Goal: Information Seeking & Learning: Learn about a topic

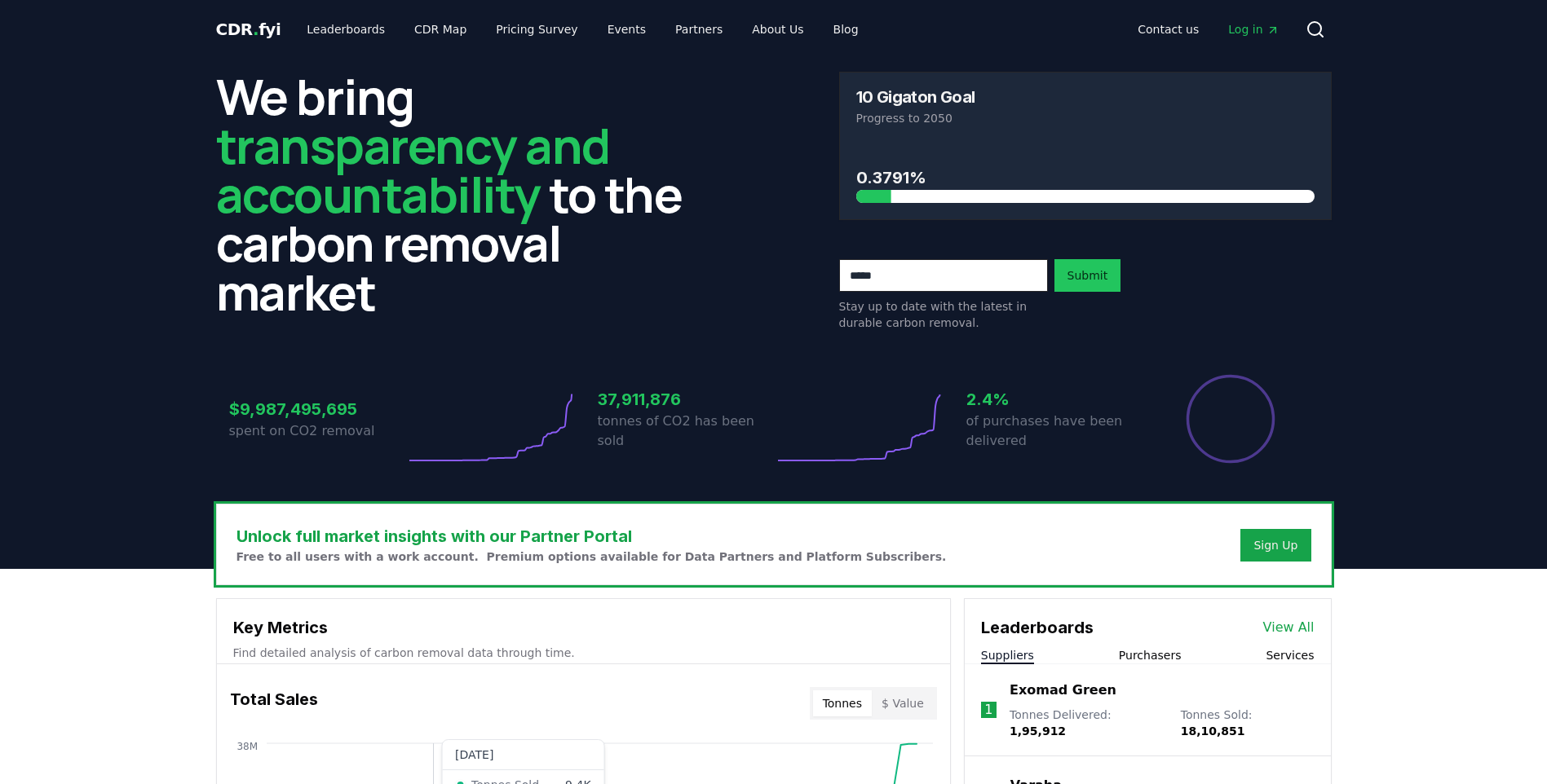
scroll to position [408, 0]
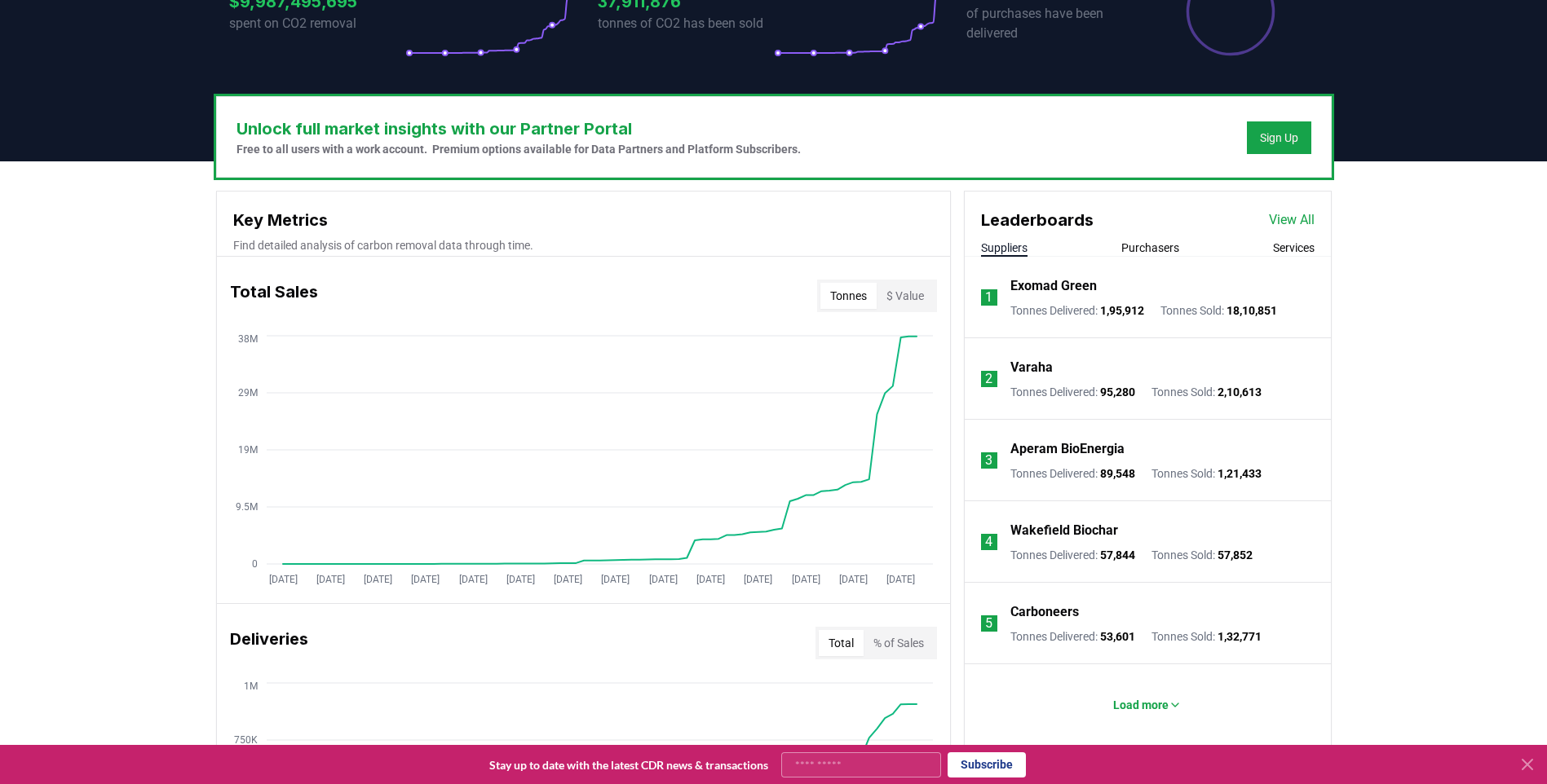
click at [1158, 257] on li "1 Exomad Green Tonnes Delivered : 1,95,912 Tonnes Sold : 18,10,851" at bounding box center [1147, 298] width 366 height 81
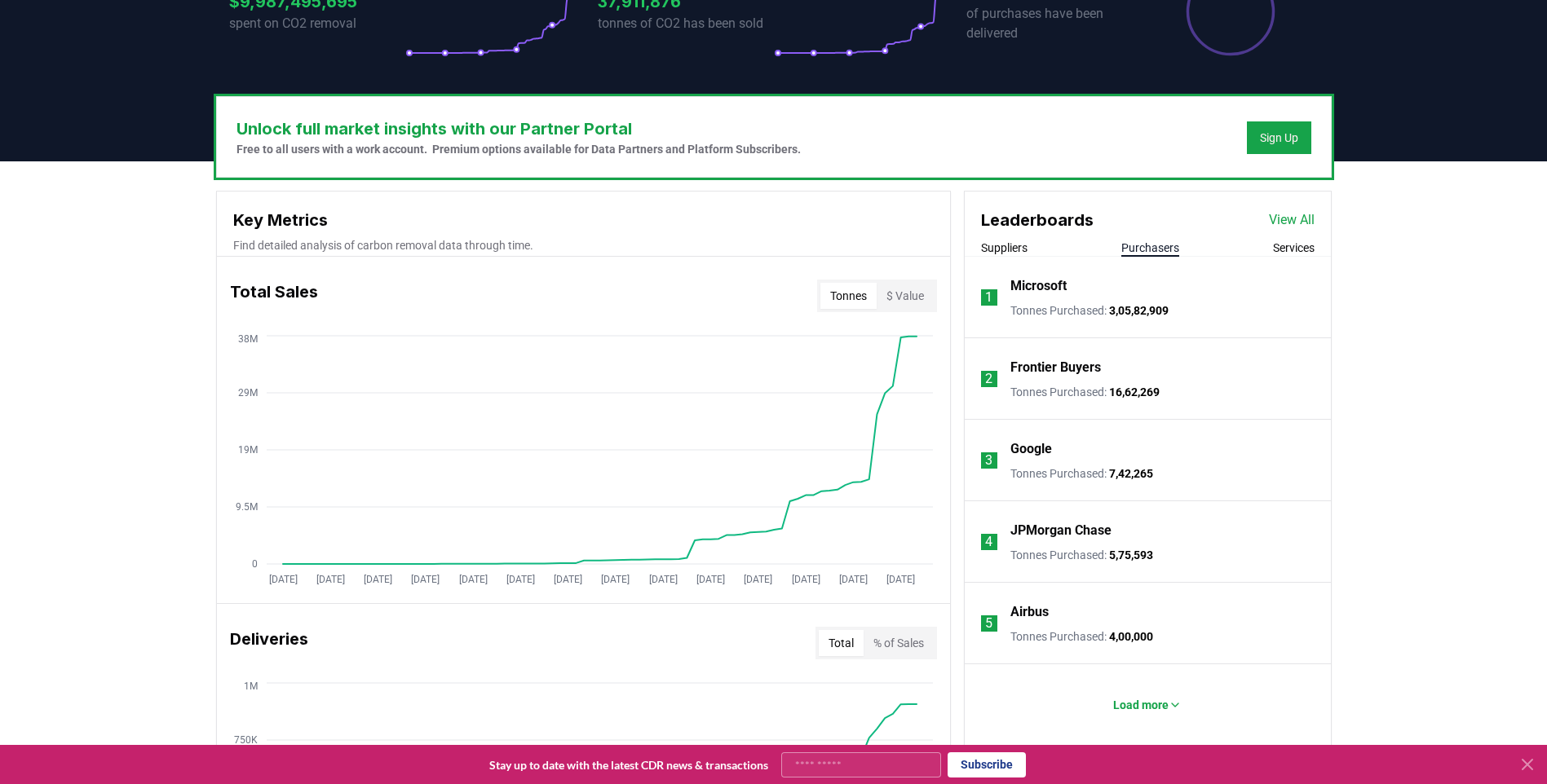
click at [1154, 250] on button "Purchasers" at bounding box center [1150, 248] width 58 height 17
click at [1284, 248] on button "Services" at bounding box center [1294, 248] width 42 height 17
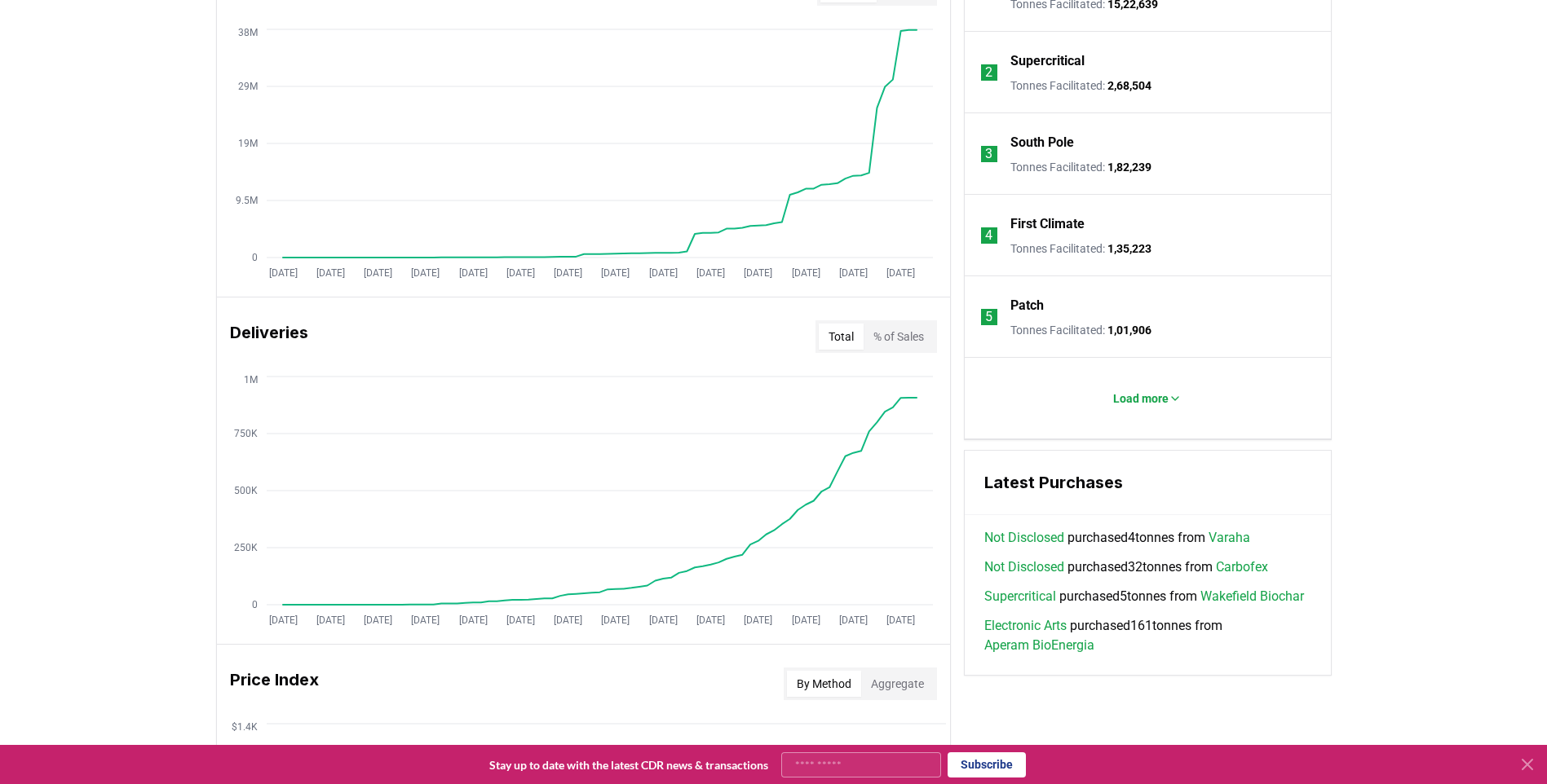
scroll to position [734, 0]
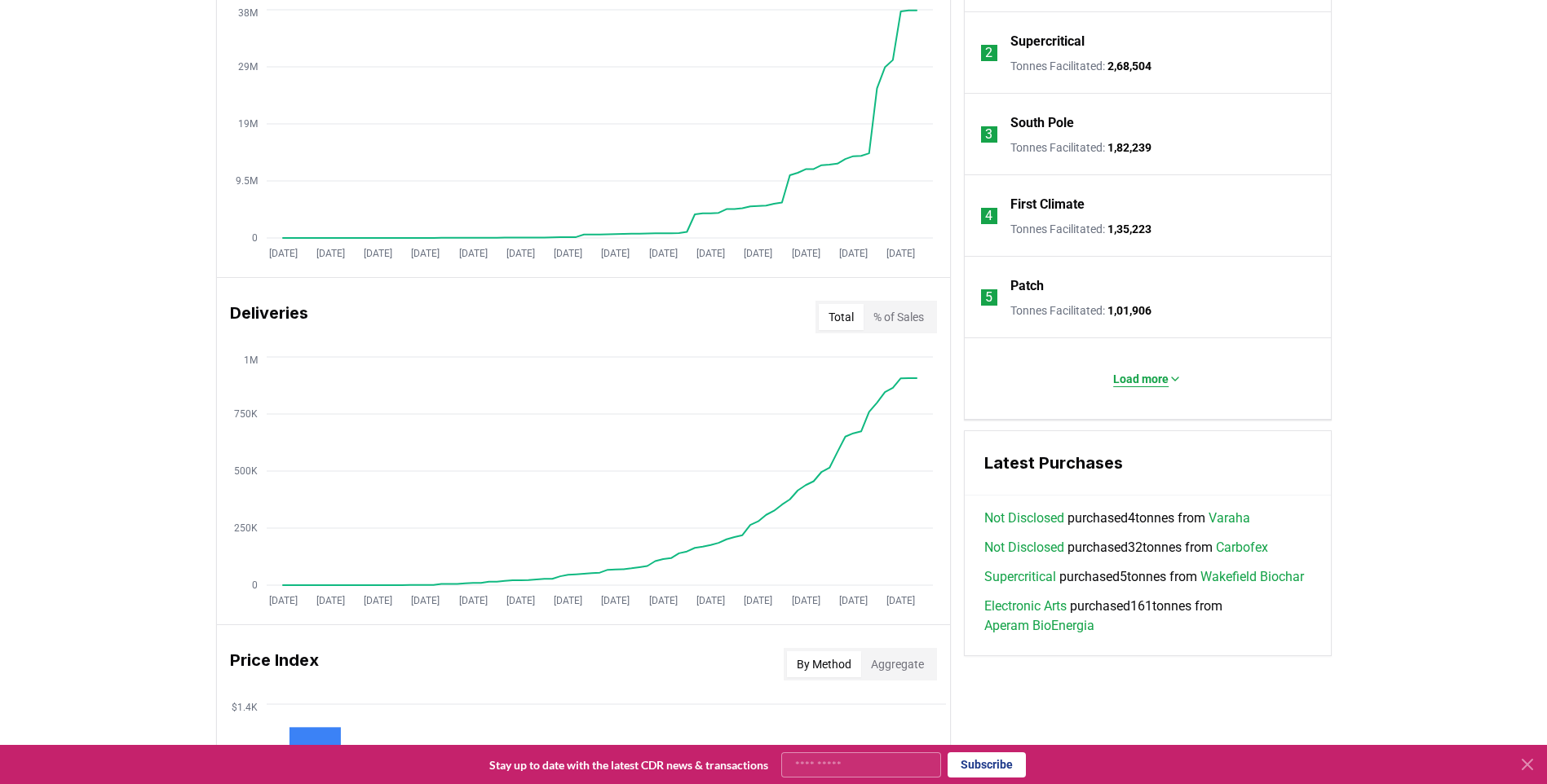
click at [1142, 378] on p "Load more" at bounding box center [1140, 379] width 55 height 17
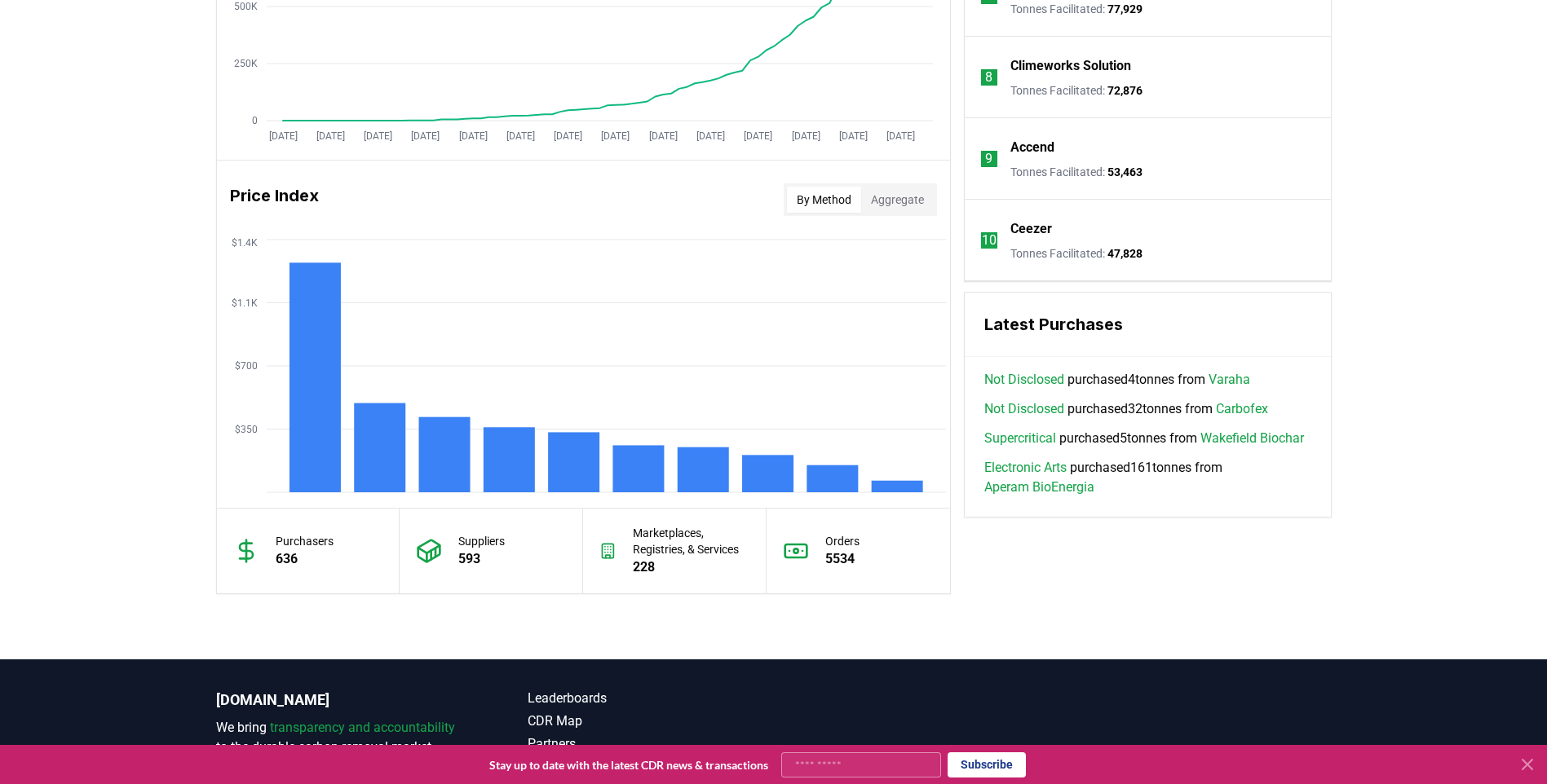
scroll to position [1223, 0]
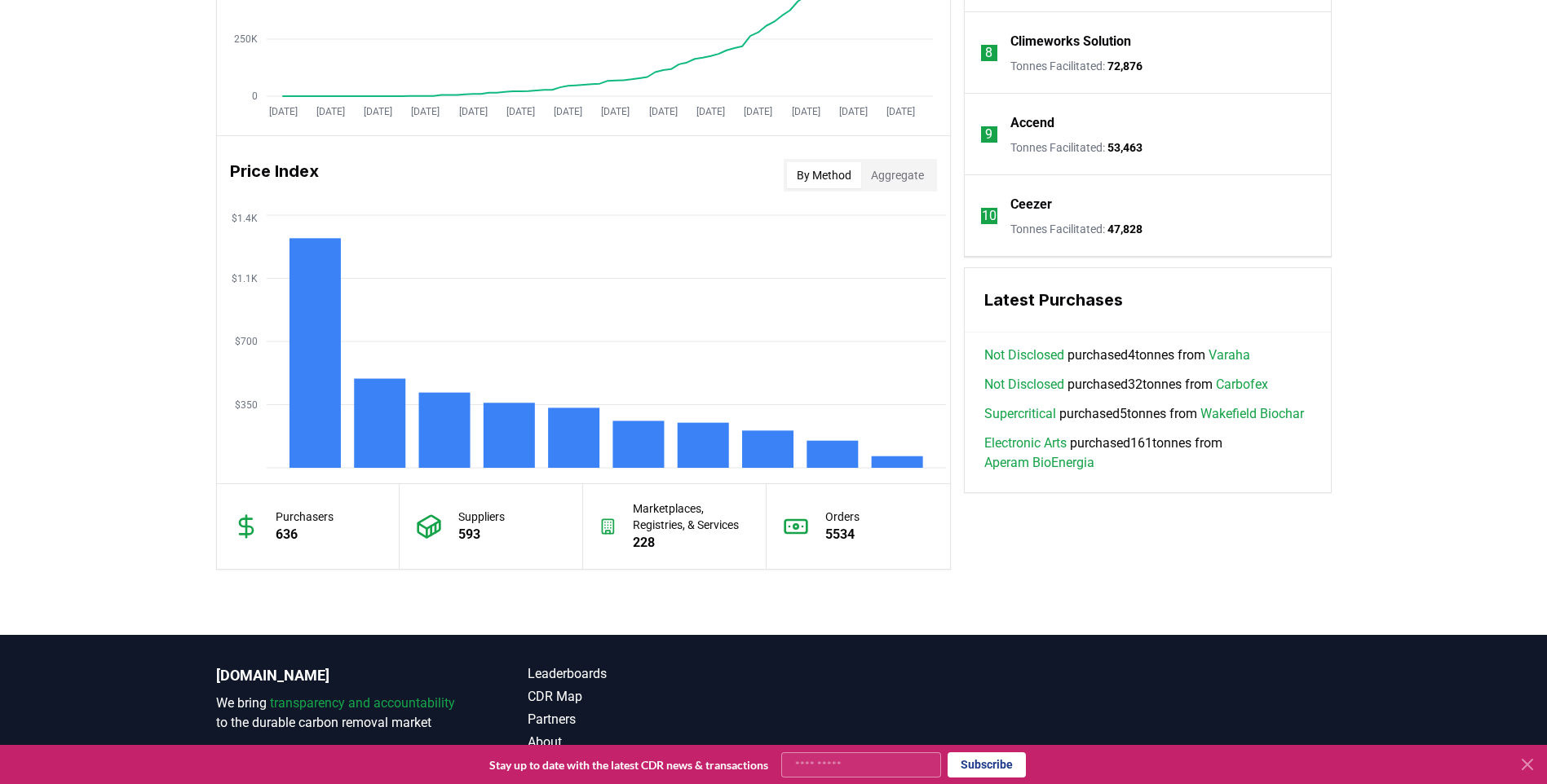
click at [1250, 360] on link "Varaha" at bounding box center [1229, 355] width 42 height 19
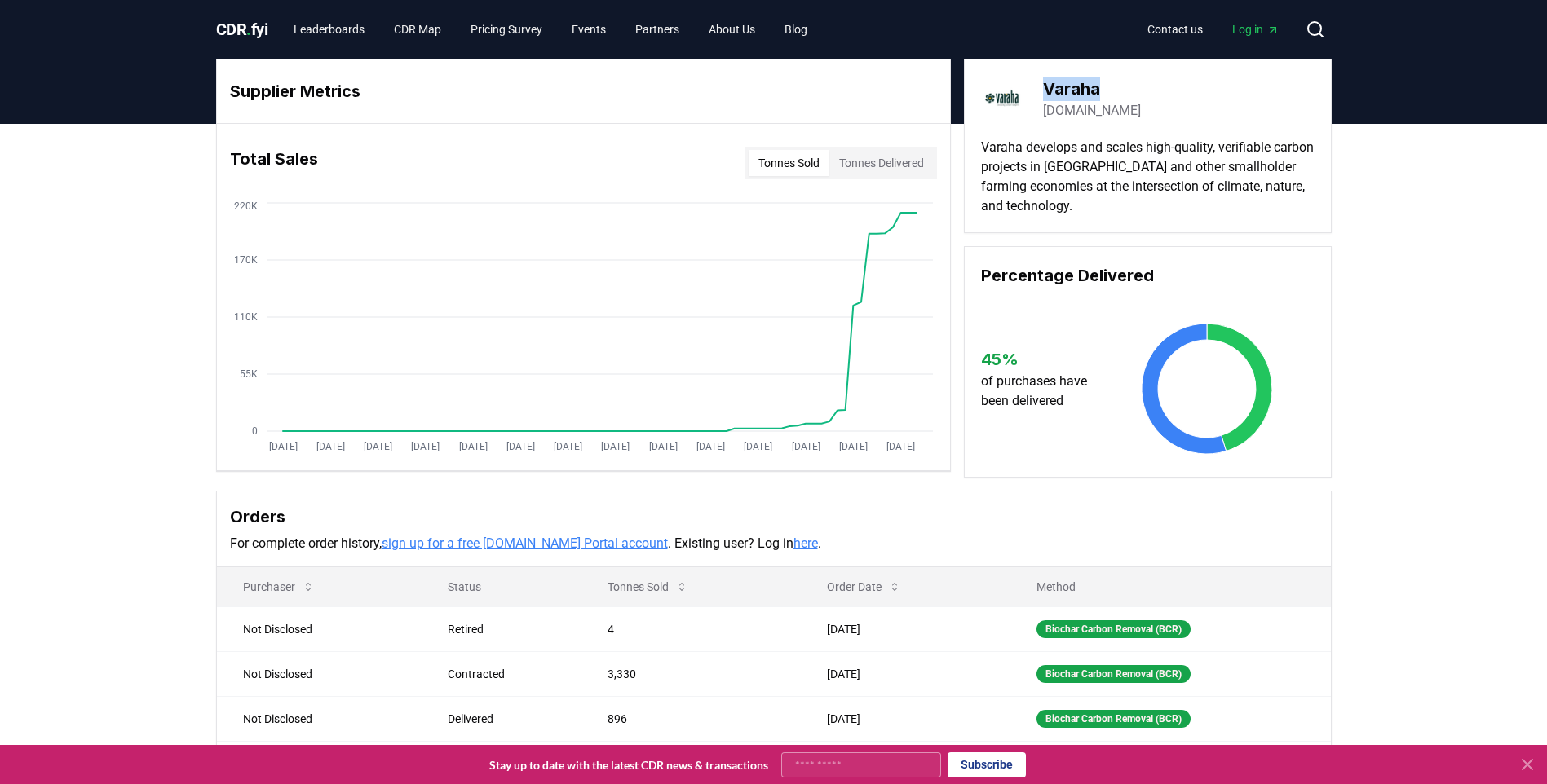
drag, startPoint x: 1120, startPoint y: 88, endPoint x: 1045, endPoint y: 88, distance: 75.0
click at [1045, 88] on div "Varaha varaha.earth" at bounding box center [1147, 99] width 333 height 46
click at [1077, 87] on h3 "Varaha" at bounding box center [1092, 89] width 98 height 24
